Goal: Information Seeking & Learning: Learn about a topic

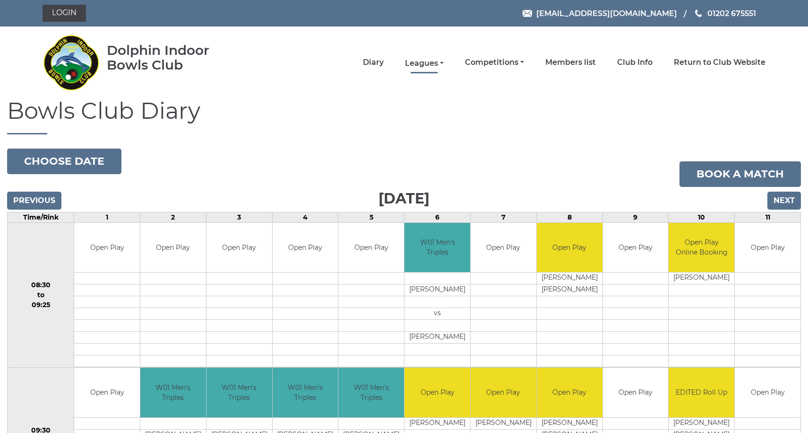
click at [444, 62] on link "Leagues" at bounding box center [424, 63] width 39 height 10
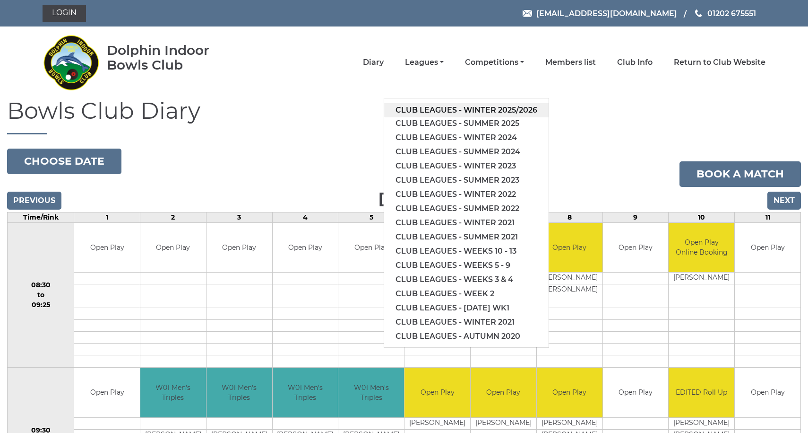
click at [462, 112] on link "Club leagues - Winter 2025/2026" at bounding box center [466, 110] width 164 height 14
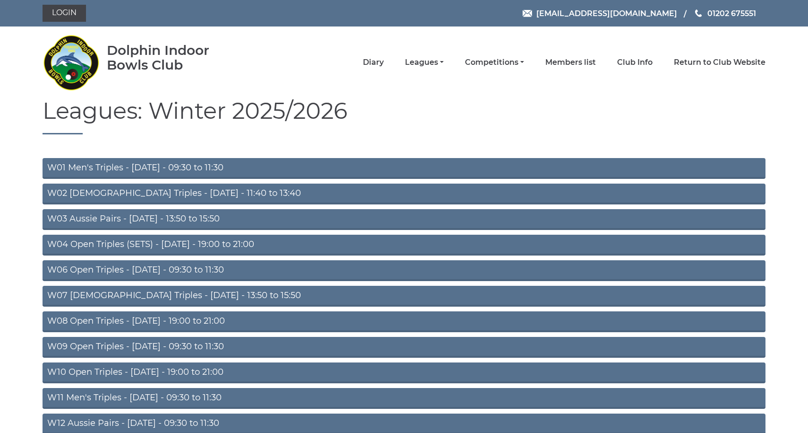
click at [166, 220] on link "W03 Aussie Pairs - Monday - 13:50 to 15:50" at bounding box center [404, 219] width 723 height 21
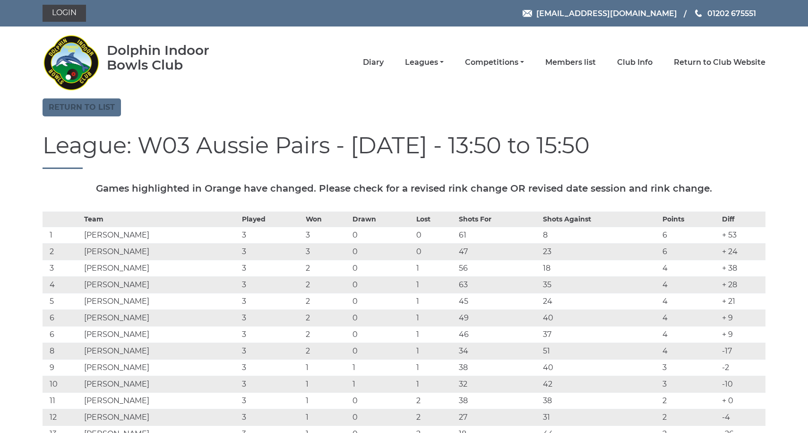
click at [70, 105] on link "Return to list" at bounding box center [82, 107] width 78 height 18
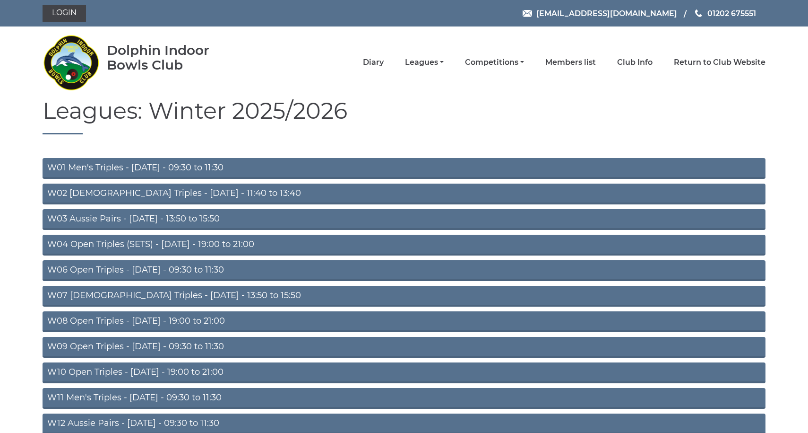
click at [166, 267] on link "W06 Open Triples - [DATE] - 09:30 to 11:30" at bounding box center [404, 270] width 723 height 21
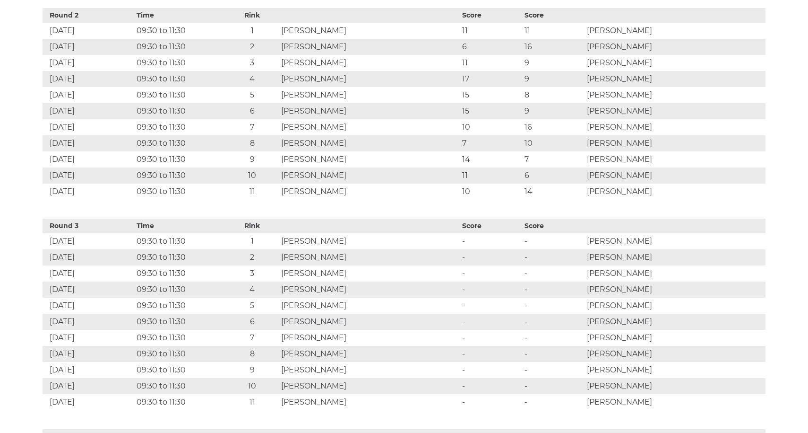
scroll to position [889, 0]
